Goal: Information Seeking & Learning: Learn about a topic

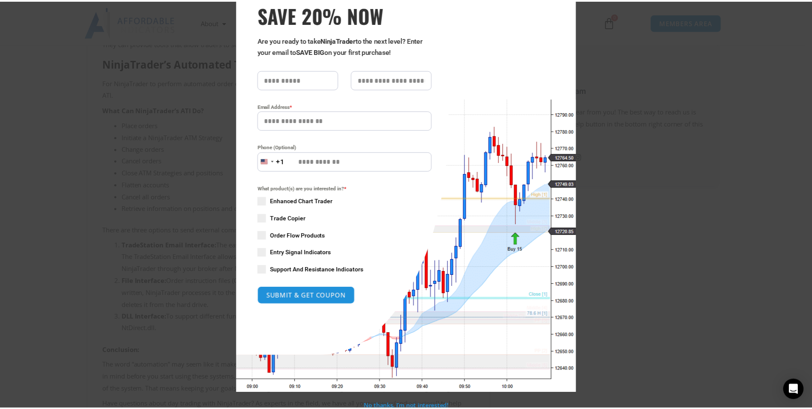
scroll to position [52, 0]
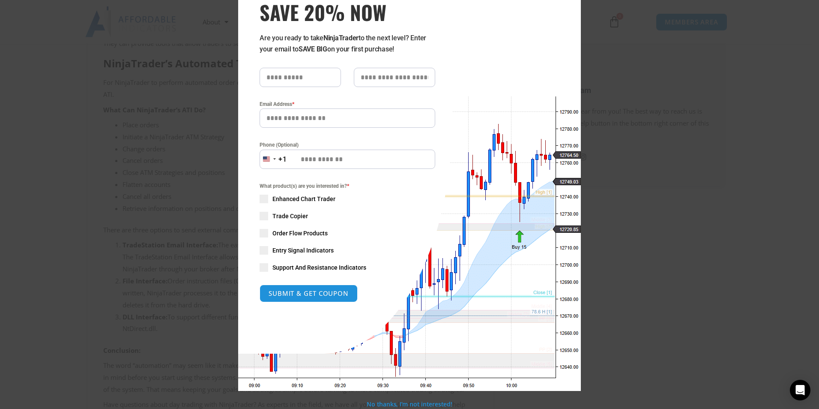
click at [302, 120] on input "Email Address *" at bounding box center [348, 117] width 176 height 19
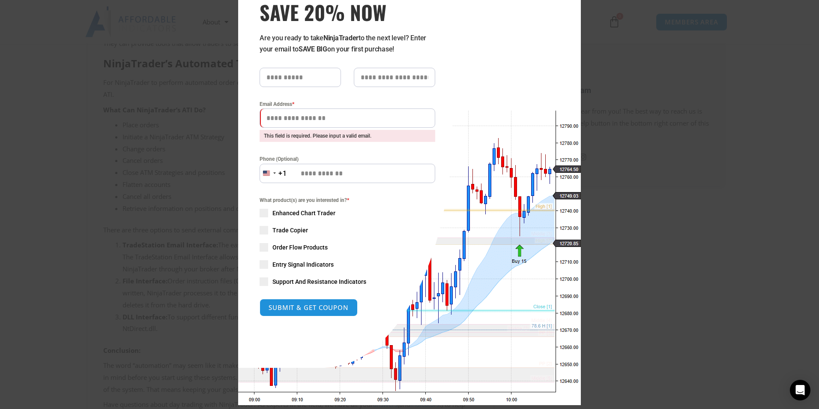
click at [783, 188] on div "Close this module SAVE 20% NOW Are you ready to take NinjaTrader to the next le…" at bounding box center [409, 204] width 819 height 409
